Goal: Find specific page/section: Find specific page/section

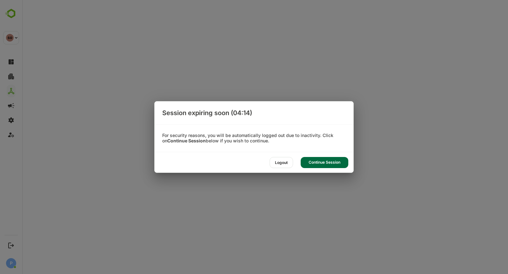
click at [324, 160] on div "Continue Session" at bounding box center [324, 162] width 48 height 11
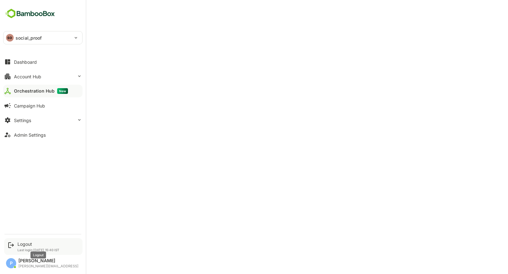
click at [35, 243] on div "Logout" at bounding box center [38, 243] width 42 height 5
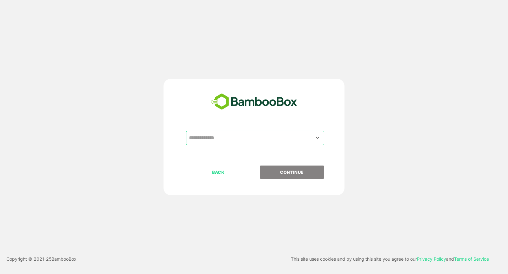
click at [210, 135] on input "text" at bounding box center [254, 138] width 135 height 12
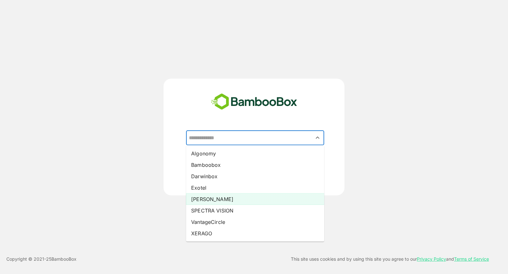
click at [210, 199] on li "[PERSON_NAME]" at bounding box center [255, 199] width 138 height 11
type input "*****"
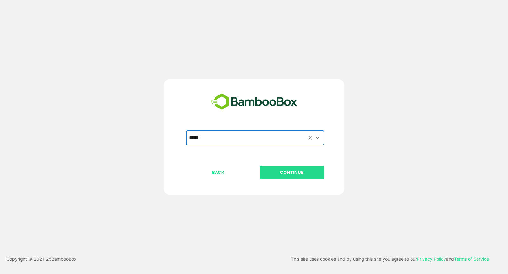
click at [293, 172] on p "CONTINUE" at bounding box center [291, 172] width 63 height 7
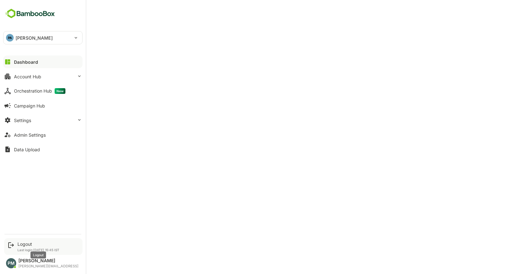
click at [21, 243] on div "Logout" at bounding box center [38, 243] width 42 height 5
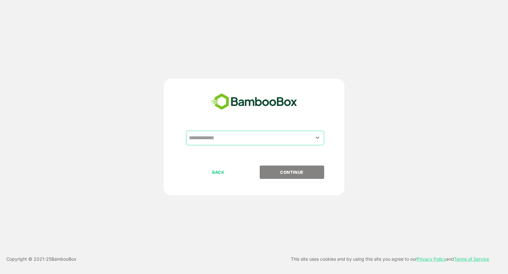
click at [212, 136] on input "text" at bounding box center [254, 138] width 135 height 12
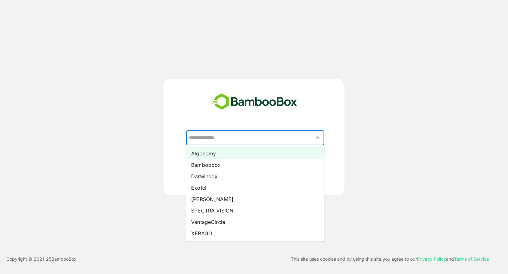
click at [224, 155] on li "Algonomy" at bounding box center [255, 153] width 138 height 11
type input "********"
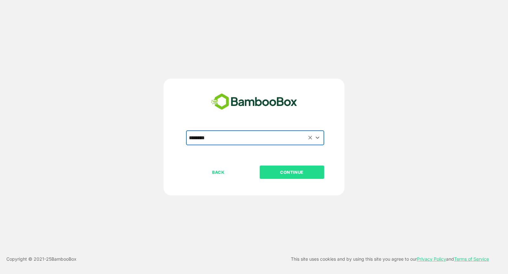
click at [303, 178] on button "CONTINUE" at bounding box center [292, 172] width 64 height 13
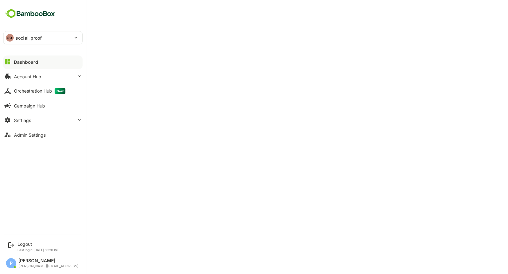
click at [45, 36] on div "SO social_proof" at bounding box center [38, 37] width 71 height 13
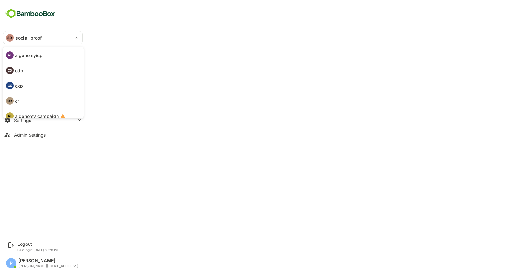
scroll to position [37, 0]
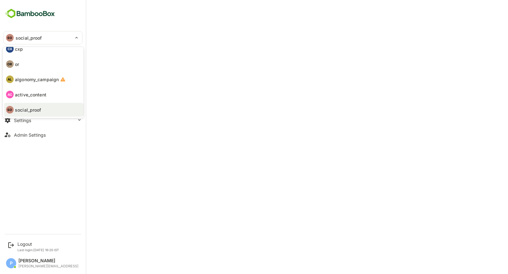
click at [33, 94] on p "active_content" at bounding box center [30, 94] width 31 height 7
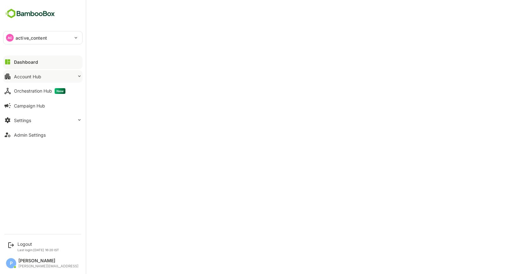
click at [39, 74] on div "Account Hub" at bounding box center [27, 76] width 27 height 5
click at [31, 76] on div "Account Hub" at bounding box center [27, 76] width 27 height 5
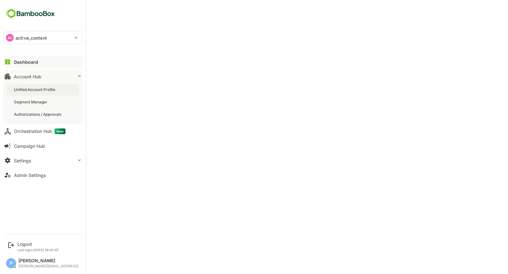
click at [41, 91] on div "Unified Account Profile" at bounding box center [35, 89] width 43 height 5
click at [37, 134] on button "Orchestration Hub New" at bounding box center [42, 131] width 79 height 13
